Goal: Task Accomplishment & Management: Manage account settings

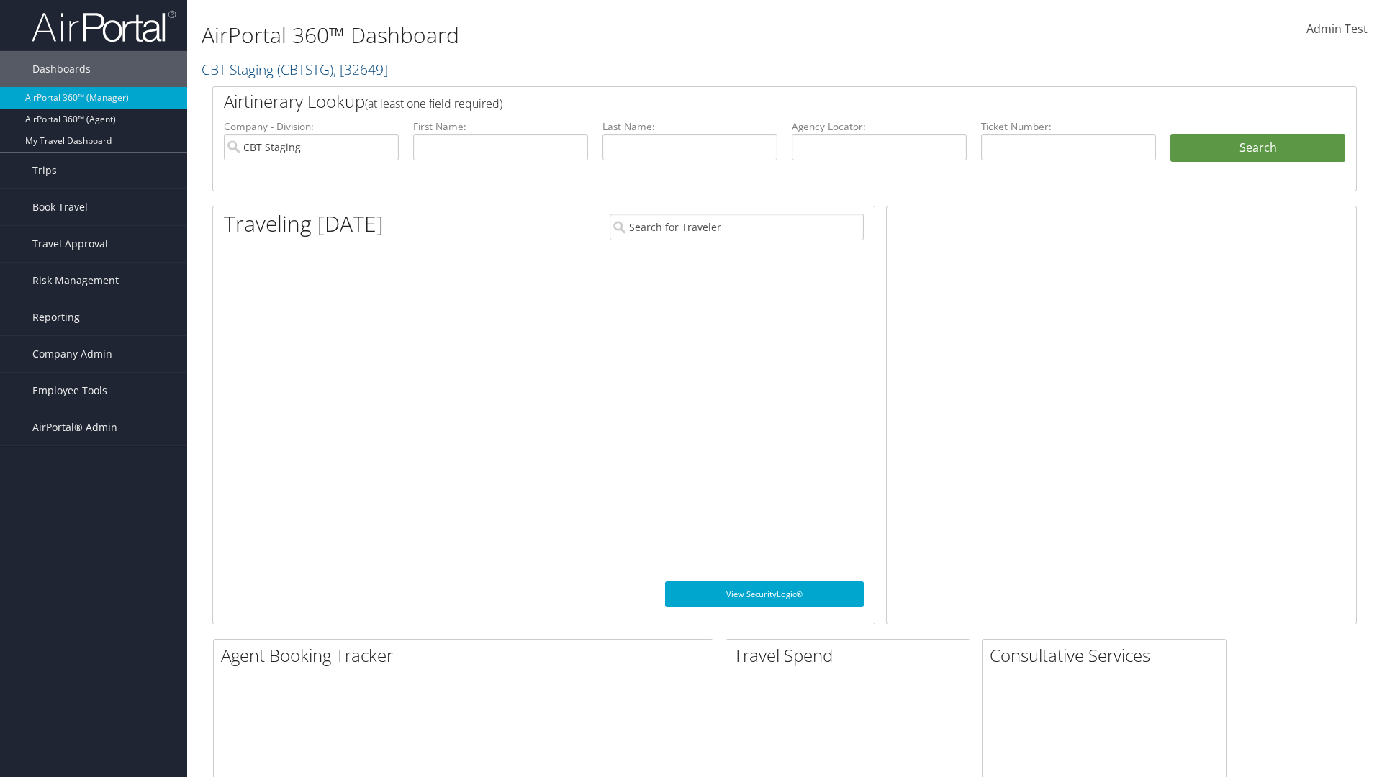
click at [94, 354] on span "Company Admin" at bounding box center [72, 354] width 80 height 36
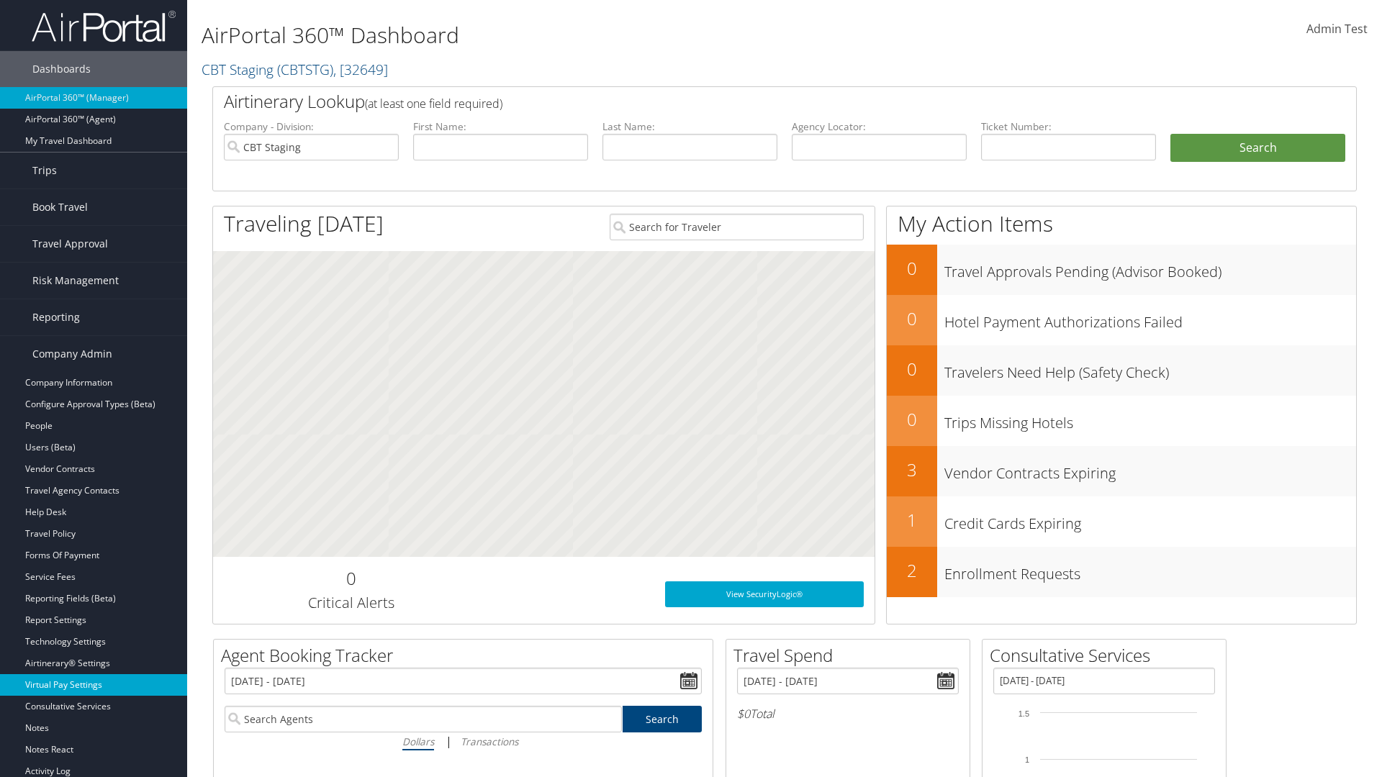
click at [94, 685] on link "Virtual Pay Settings" at bounding box center [93, 685] width 187 height 22
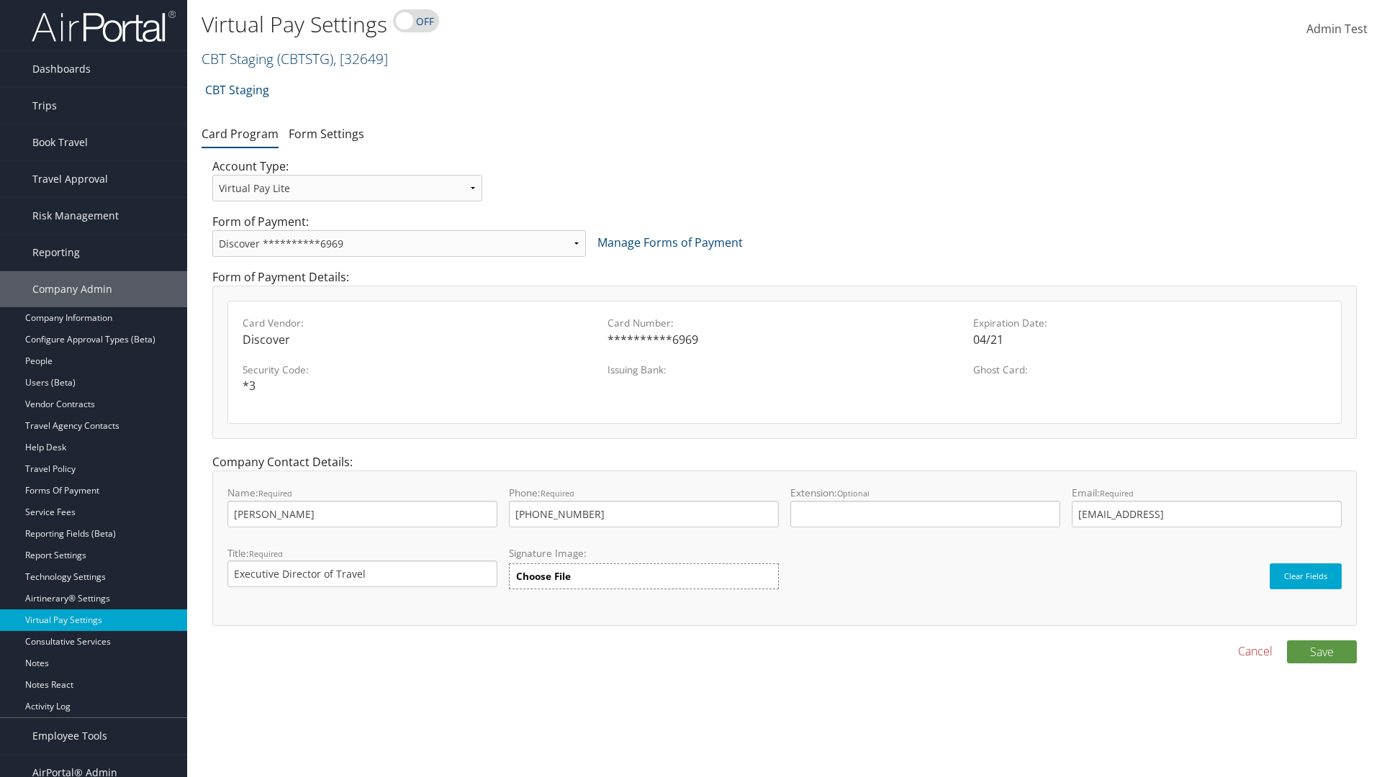
click at [238, 58] on link "CBT Staging ( CBTSTG ) , [ 32649 ]" at bounding box center [295, 58] width 186 height 19
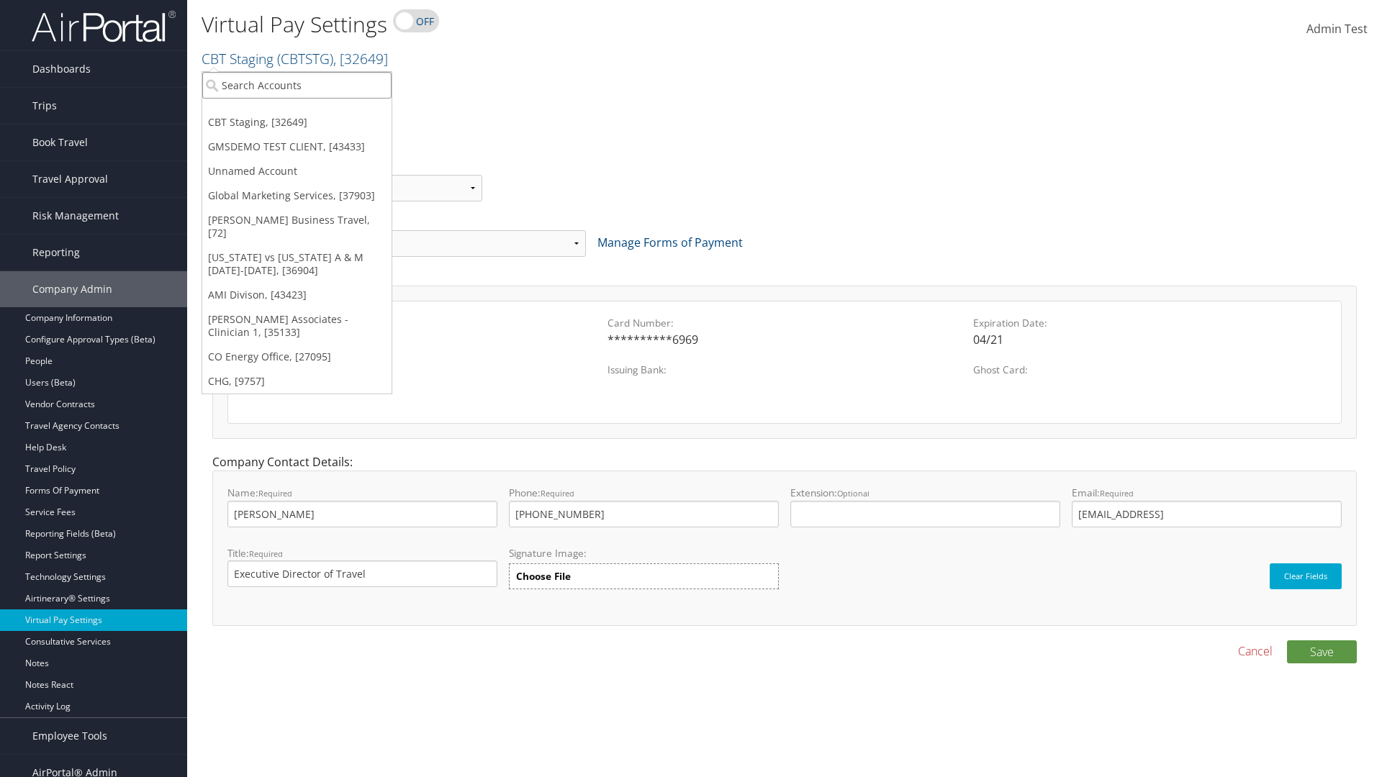
click at [297, 85] on input "search" at bounding box center [296, 85] width 189 height 27
type input "GMSDEMO TEST CLIENT"
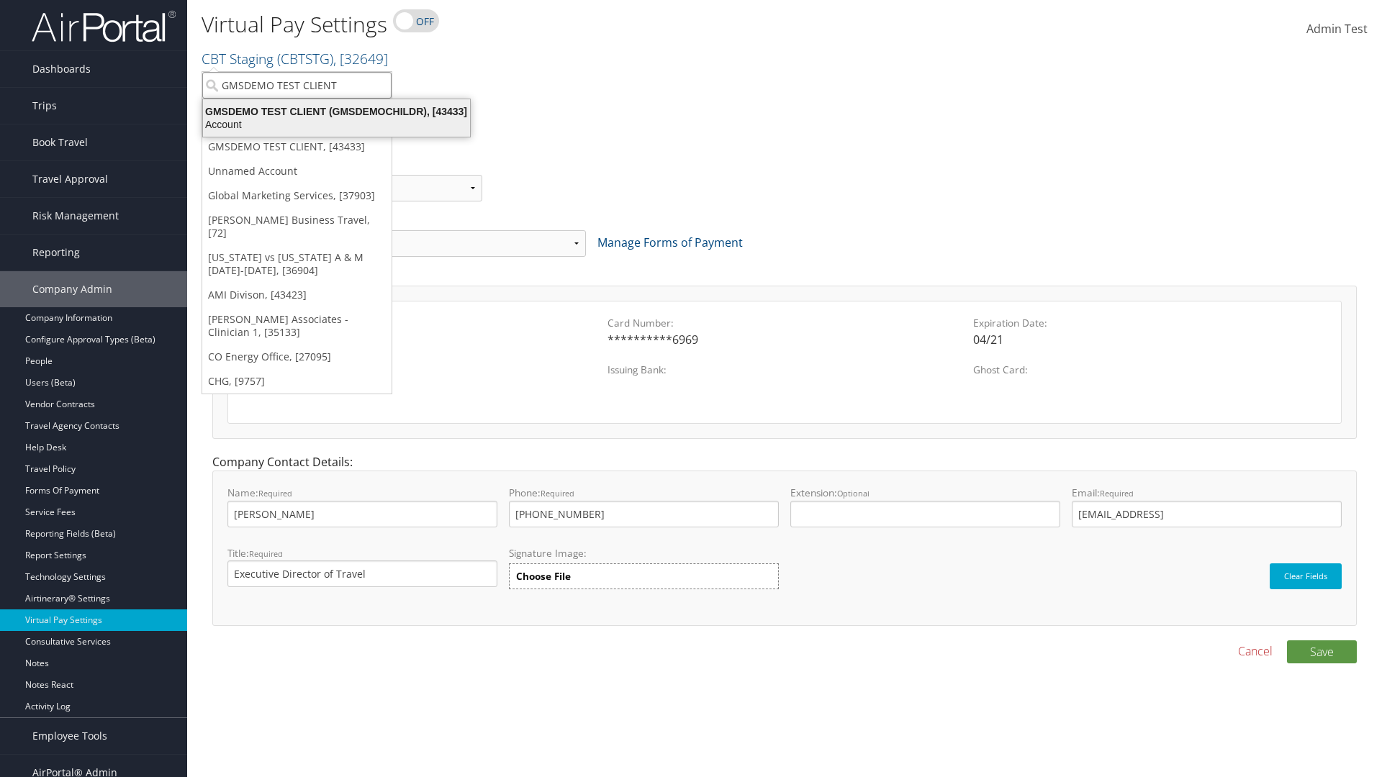
click at [336, 112] on div "GMSDEMO TEST CLIENT (GMSDEMOCHILDR), [43433]" at bounding box center [336, 111] width 284 height 13
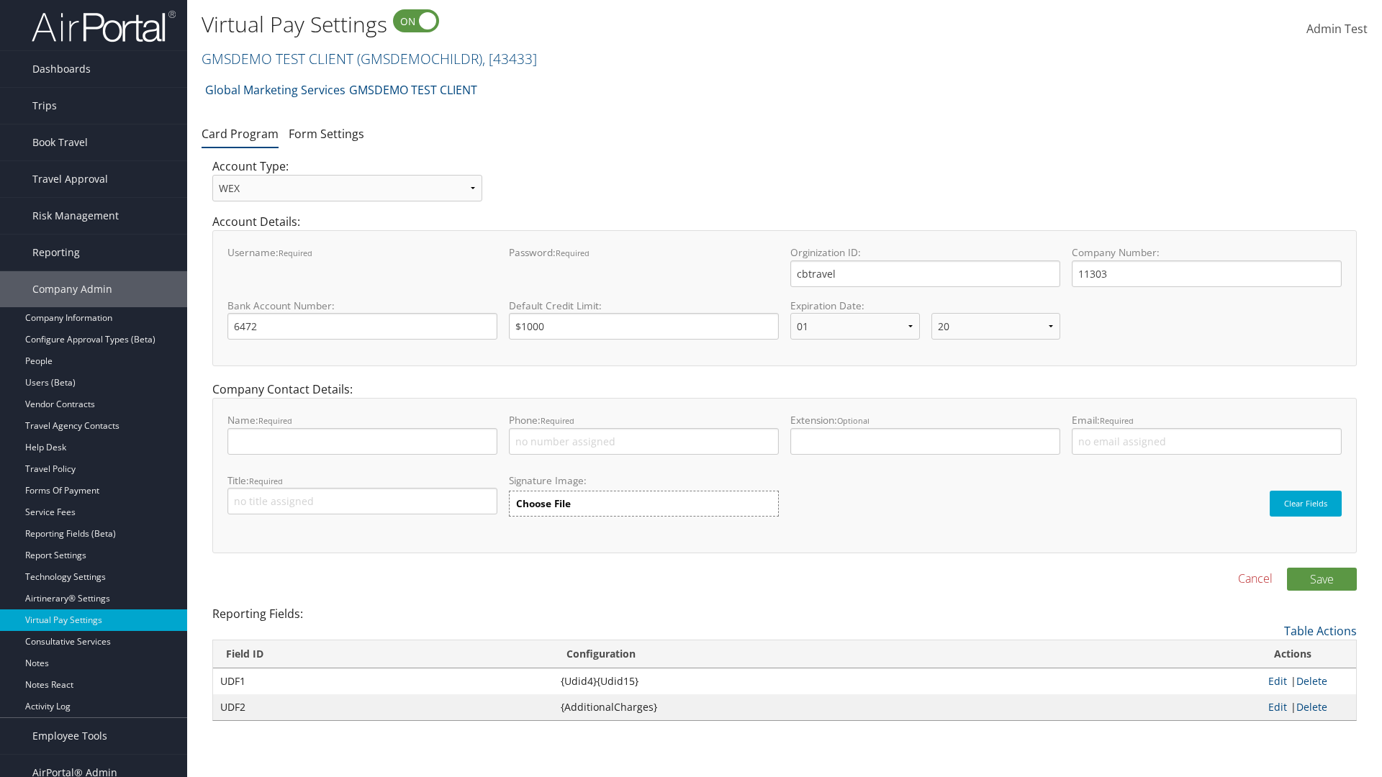
select select "20"
select select "0"
